Goal: Task Accomplishment & Management: Manage account settings

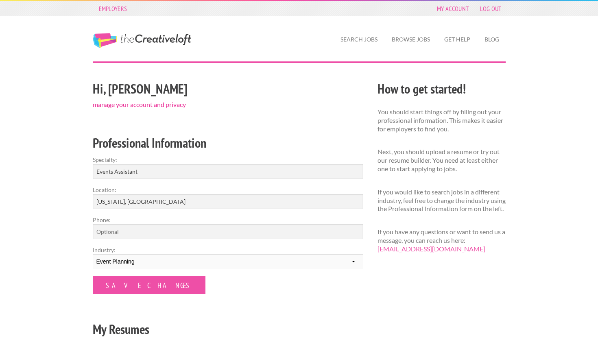
click at [145, 105] on link "manage your account and privacy" at bounding box center [139, 105] width 93 height 8
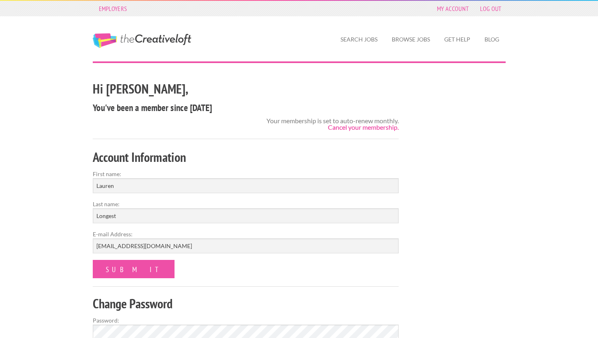
click at [361, 129] on link "Cancel your membership." at bounding box center [363, 127] width 71 height 8
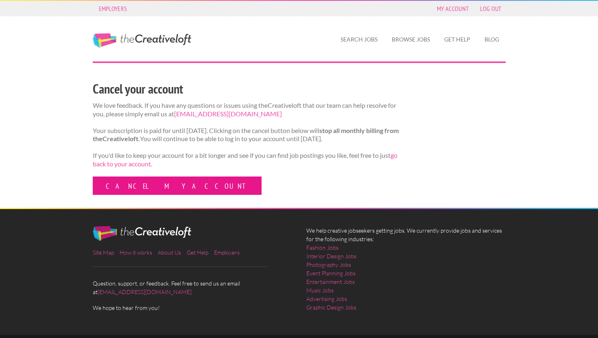
click at [107, 195] on link "Cancel my account" at bounding box center [177, 186] width 169 height 18
